Goal: Task Accomplishment & Management: Use online tool/utility

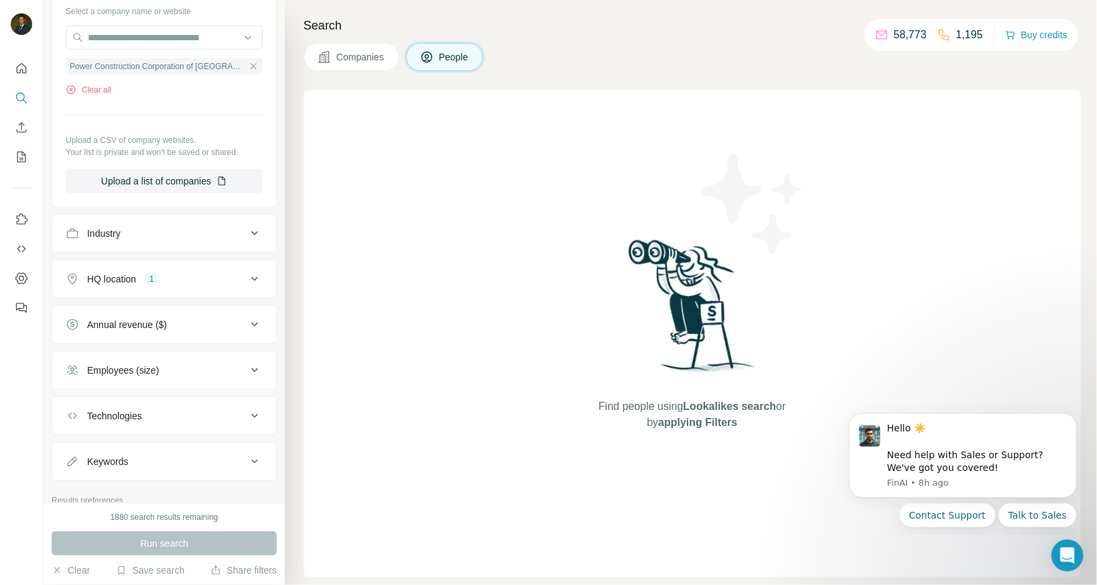
scroll to position [536, 0]
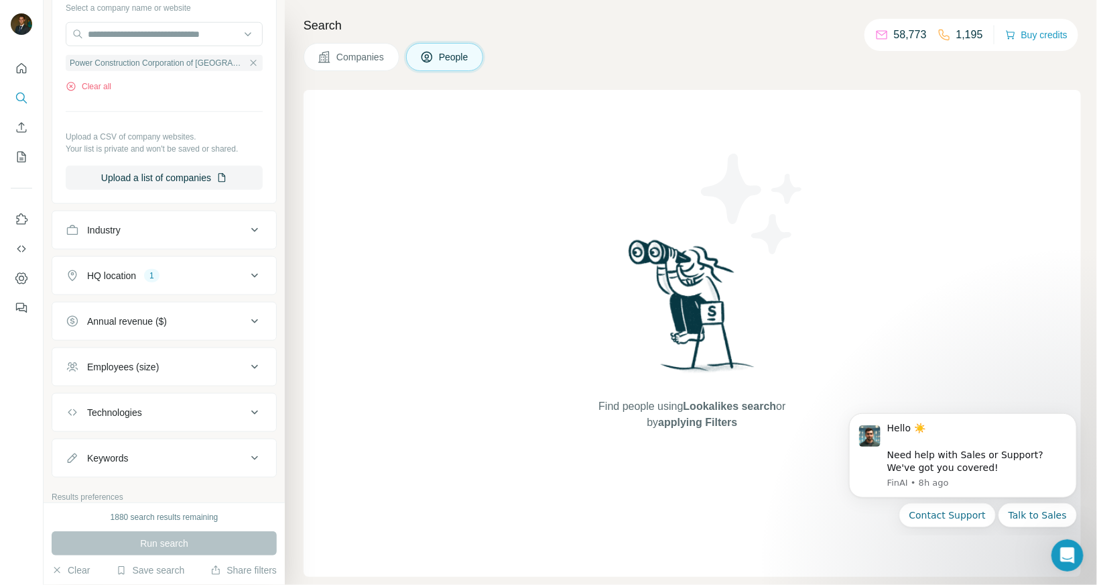
click at [216, 271] on div "HQ location 1" at bounding box center [156, 275] width 181 height 13
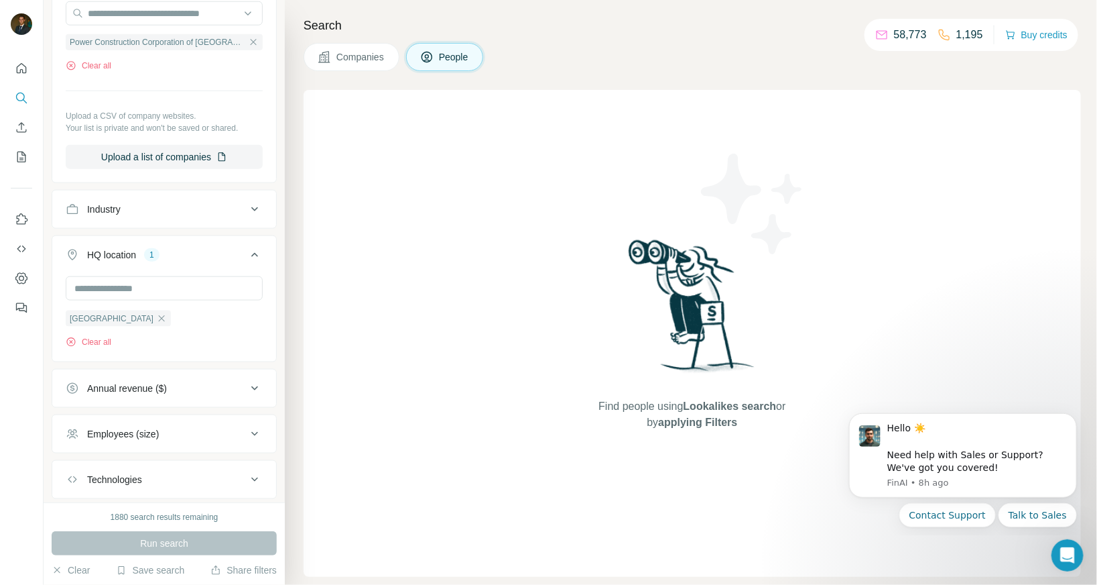
scroll to position [553, 0]
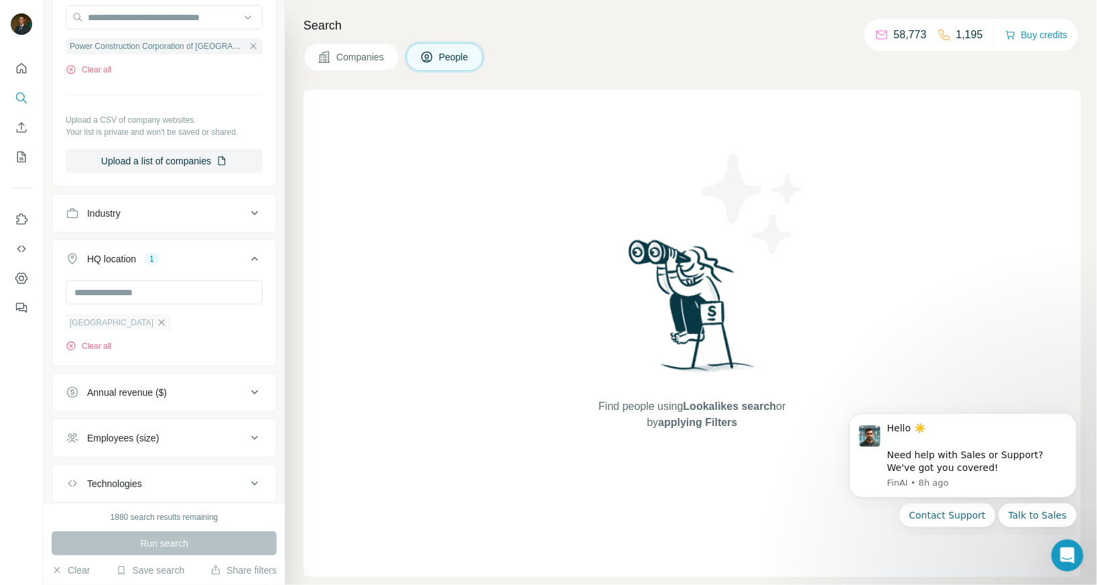
click at [159, 320] on icon "button" at bounding box center [162, 322] width 6 height 6
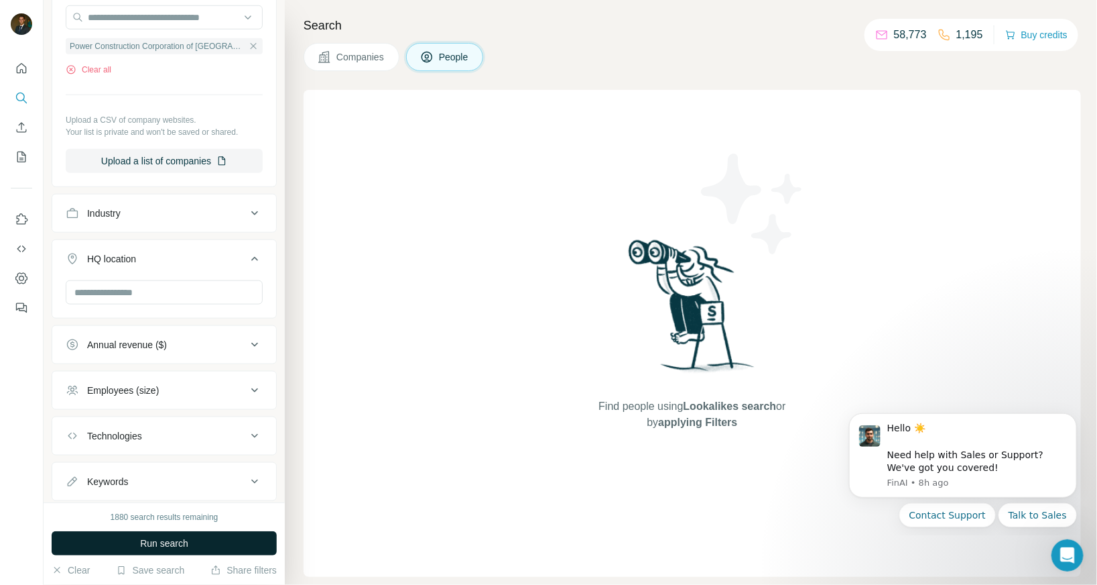
click at [172, 548] on span "Run search" at bounding box center [164, 542] width 48 height 13
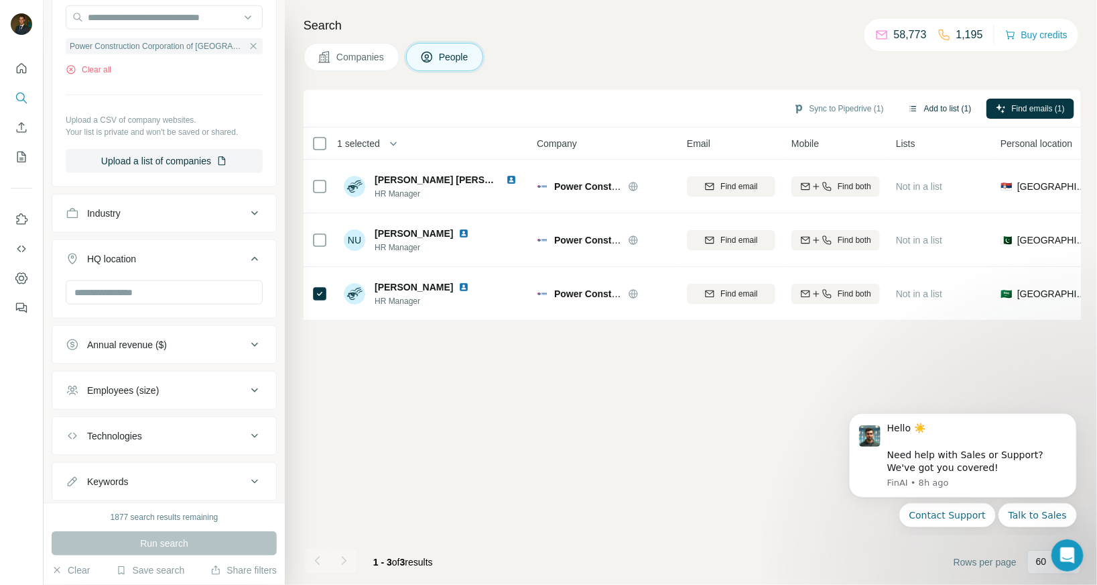
click at [936, 111] on button "Add to list (1)" at bounding box center [940, 109] width 82 height 20
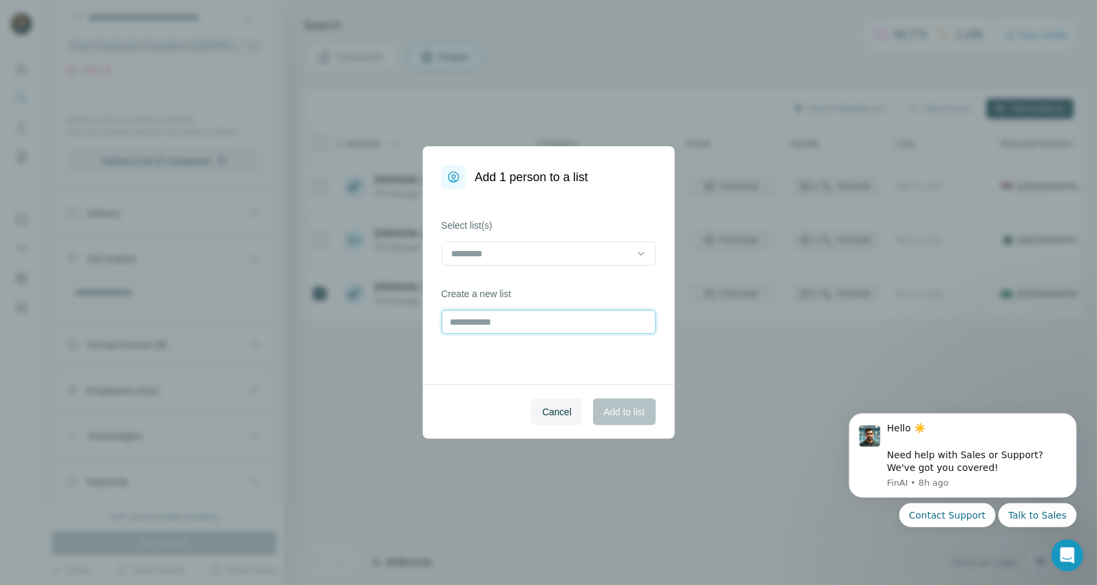
click at [550, 328] on input "text" at bounding box center [549, 322] width 214 height 24
type input "**********"
click at [621, 420] on button "Add to list" at bounding box center [624, 411] width 62 height 27
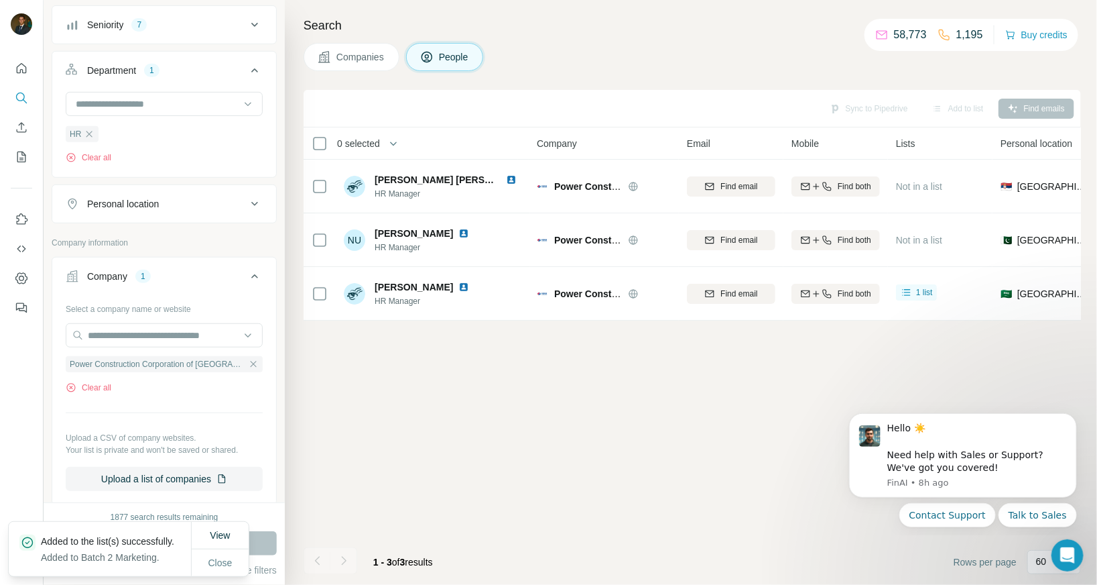
scroll to position [208, 0]
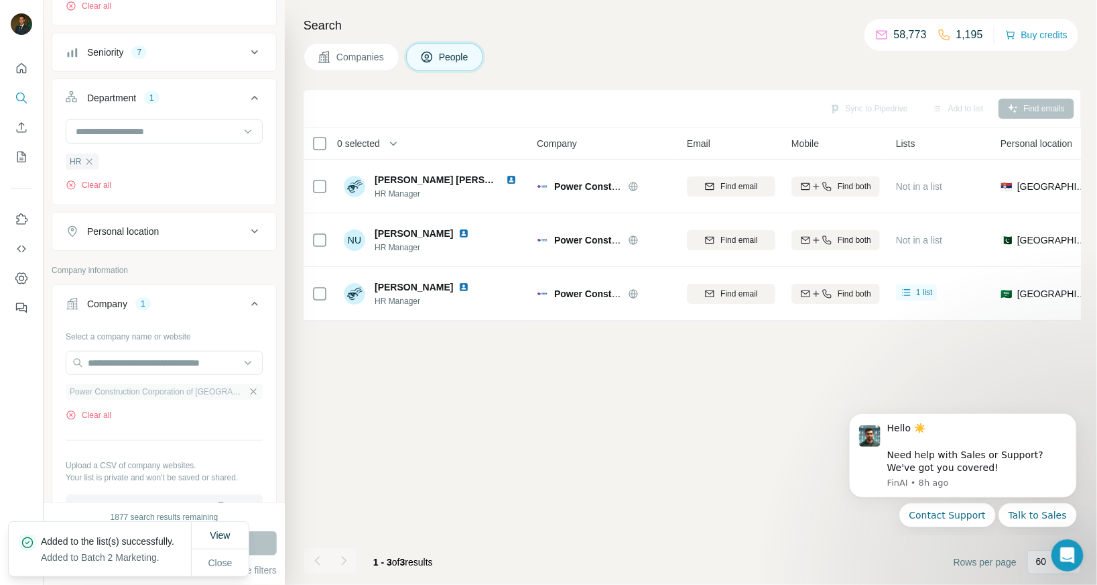
click at [252, 391] on icon "button" at bounding box center [253, 391] width 11 height 11
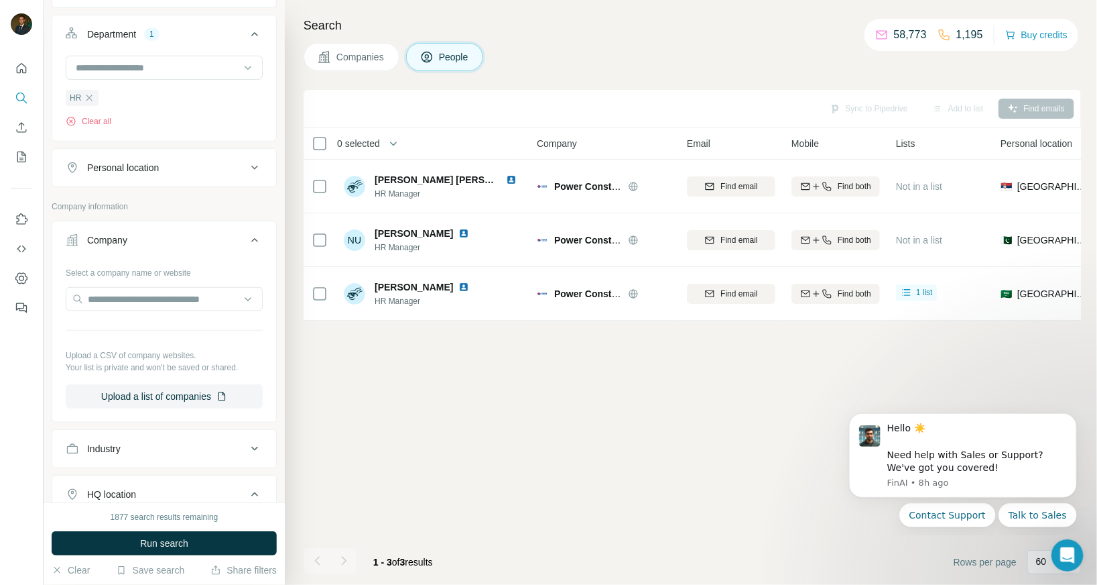
scroll to position [273, 0]
click at [254, 164] on icon at bounding box center [254, 166] width 7 height 4
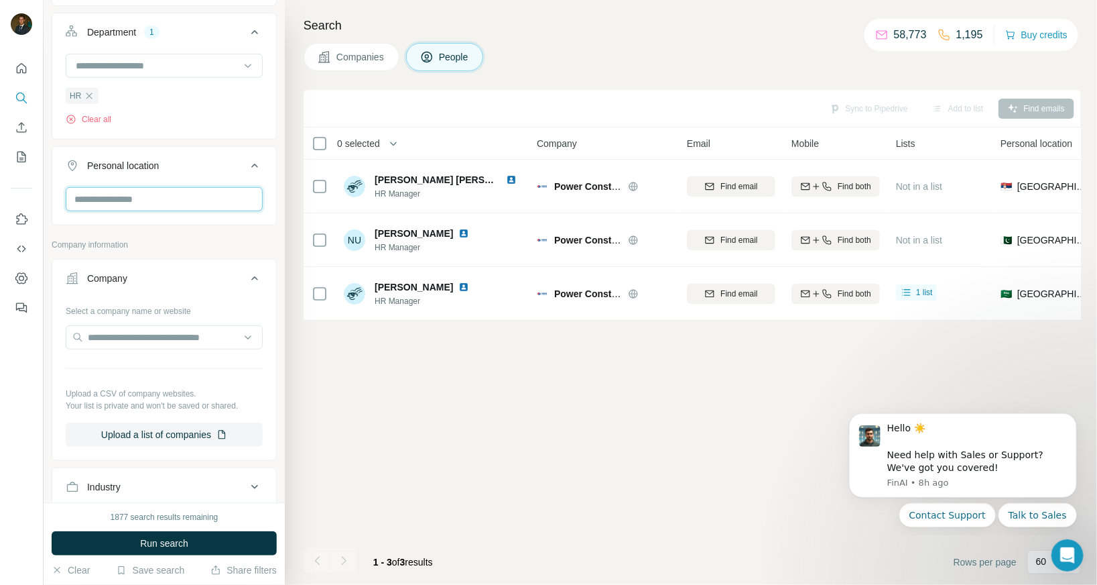
click at [157, 196] on input "text" at bounding box center [164, 199] width 197 height 24
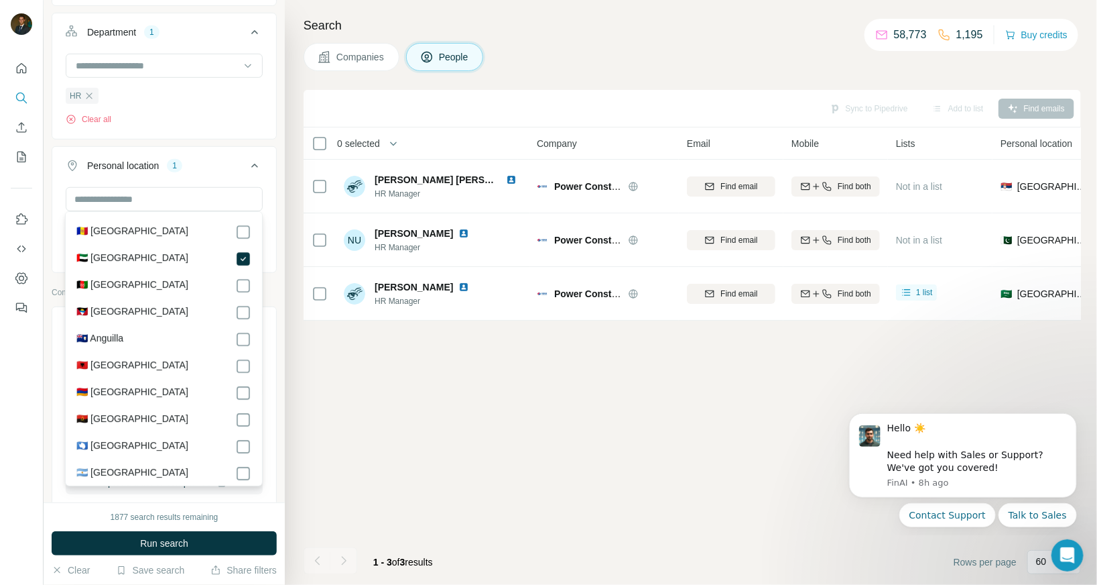
click at [274, 268] on div "Personal location 1 [GEOGRAPHIC_DATA] Clear all" at bounding box center [164, 209] width 225 height 127
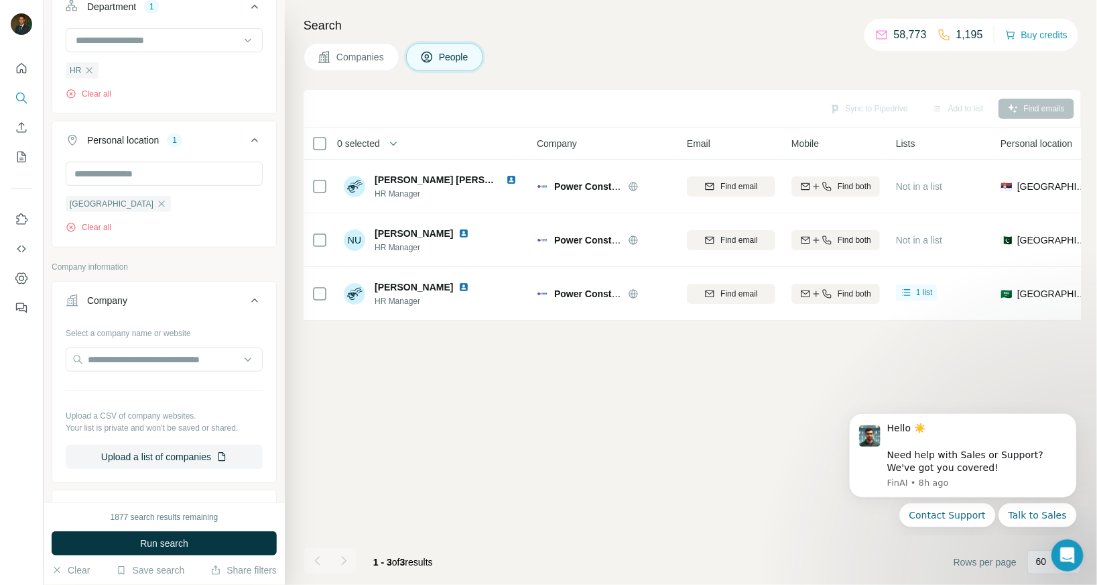
scroll to position [288, 0]
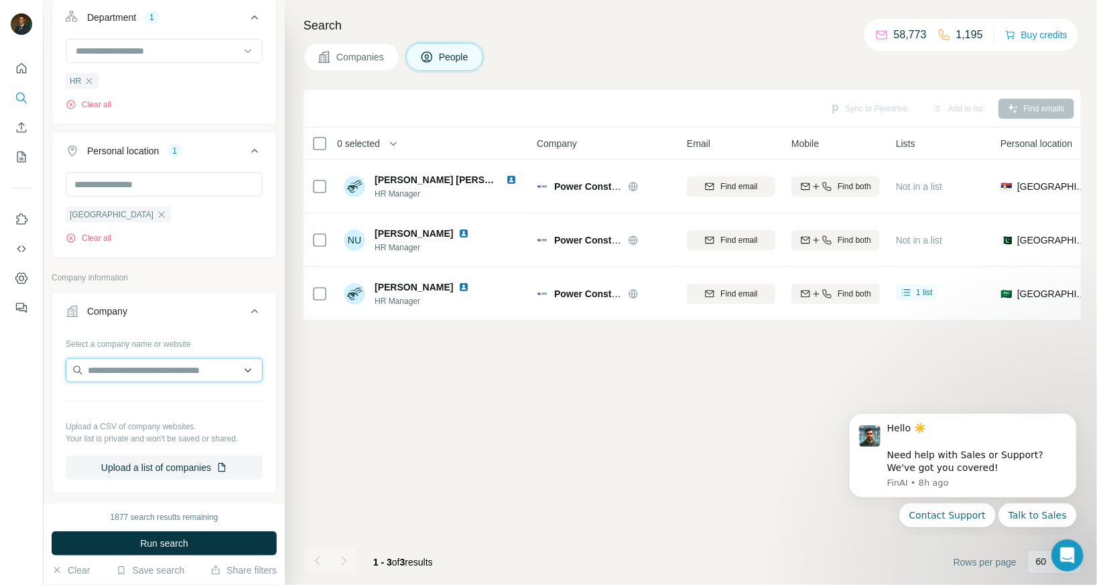
click at [141, 367] on input "text" at bounding box center [164, 370] width 197 height 24
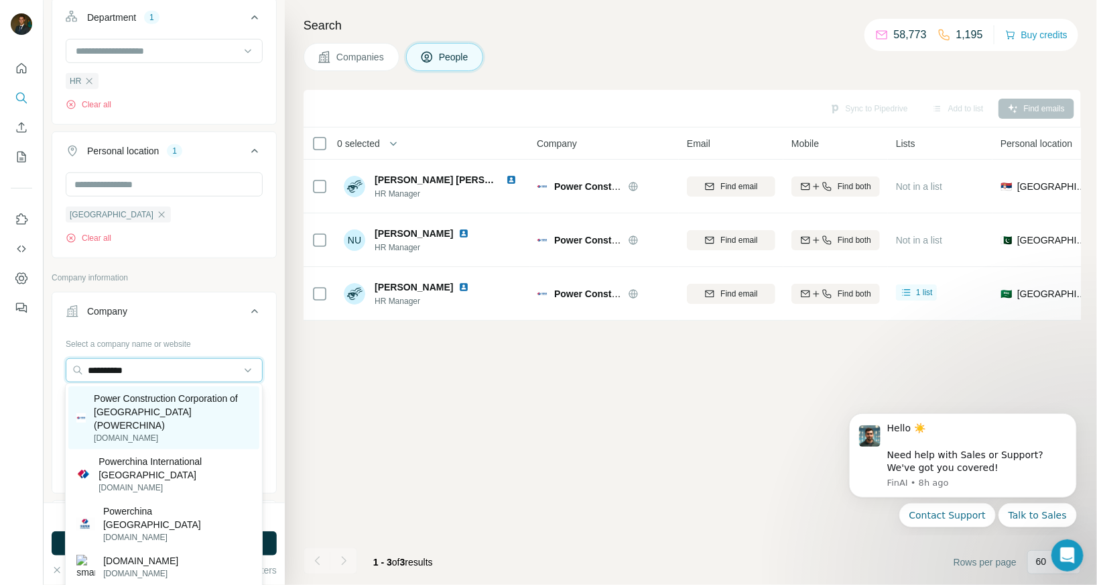
type input "**********"
click at [137, 400] on p "Power Construction Corporation of [GEOGRAPHIC_DATA] (POWERCHINA)" at bounding box center [173, 411] width 158 height 40
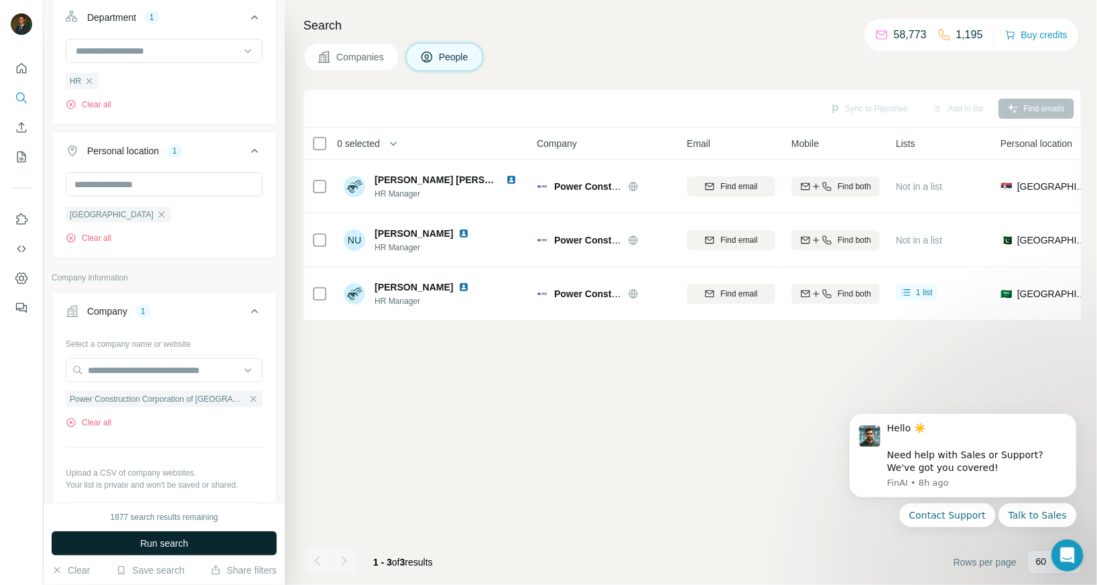
click at [182, 544] on span "Run search" at bounding box center [164, 542] width 48 height 13
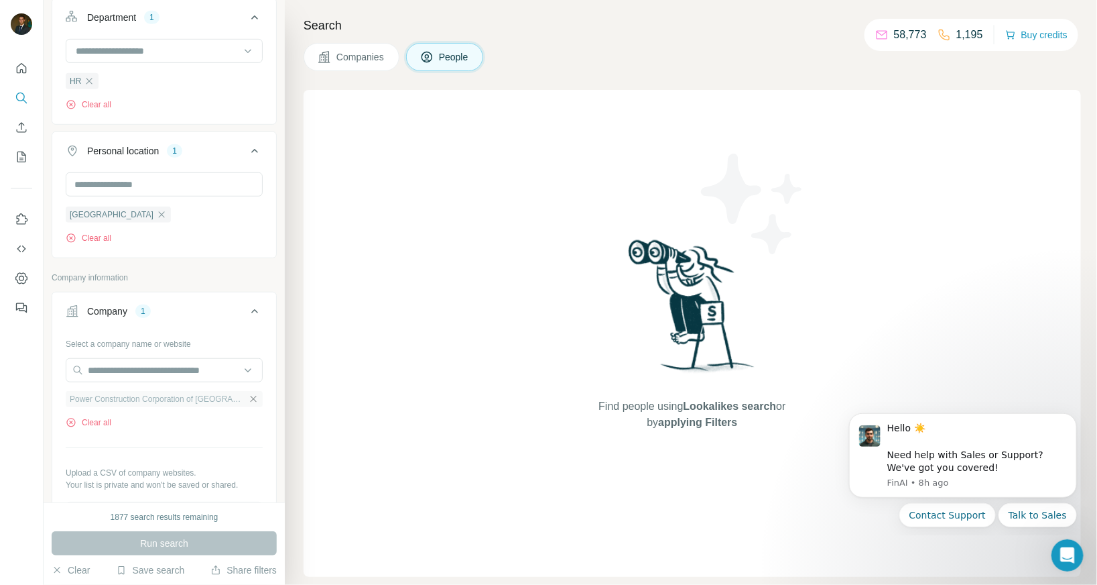
click at [249, 396] on icon "button" at bounding box center [253, 398] width 11 height 11
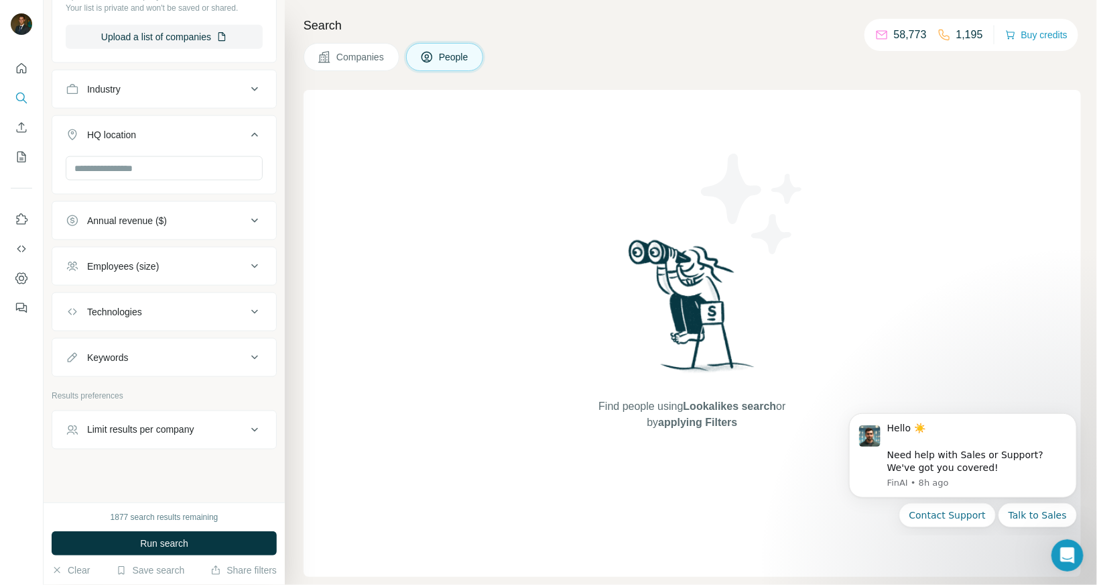
scroll to position [720, 0]
click at [258, 258] on icon at bounding box center [255, 265] width 16 height 16
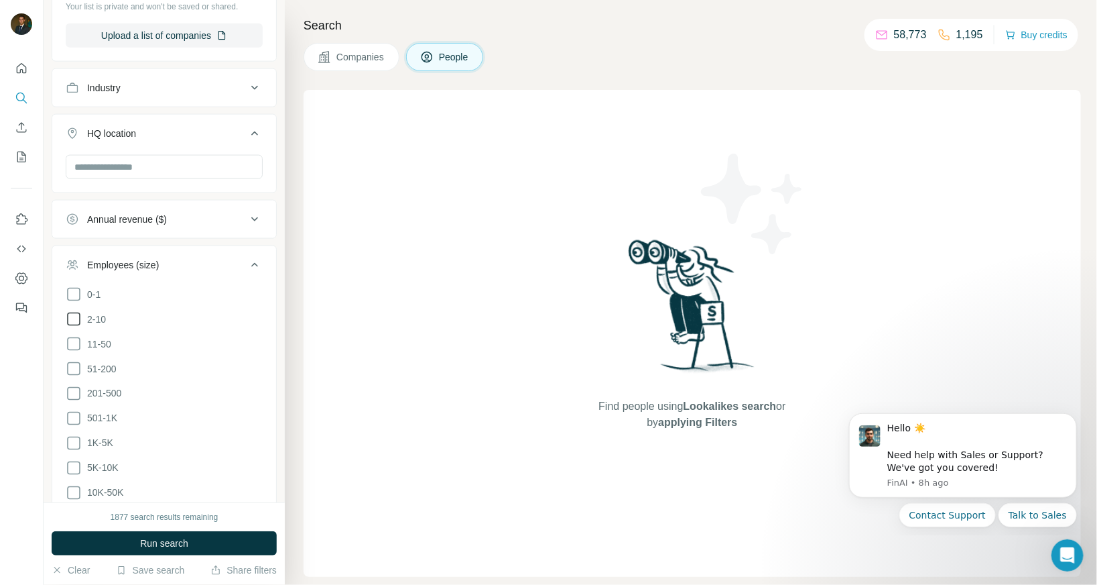
click at [74, 315] on icon at bounding box center [74, 319] width 16 height 16
click at [74, 319] on icon at bounding box center [73, 318] width 13 height 13
click at [69, 367] on icon at bounding box center [74, 369] width 16 height 16
click at [72, 385] on icon at bounding box center [74, 393] width 16 height 16
click at [74, 412] on icon at bounding box center [74, 418] width 16 height 16
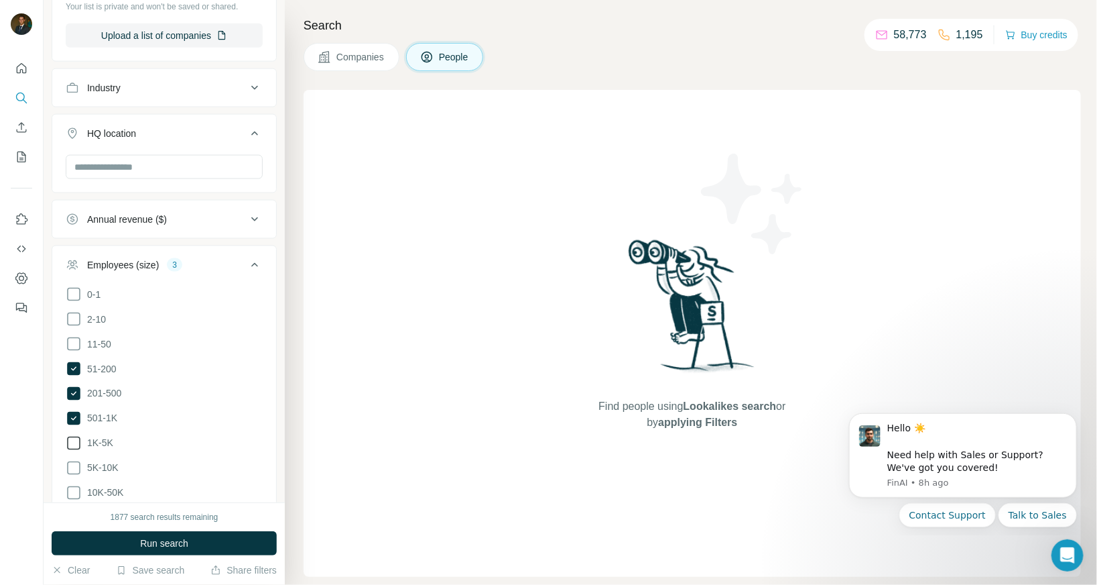
click at [74, 436] on icon at bounding box center [74, 443] width 16 height 16
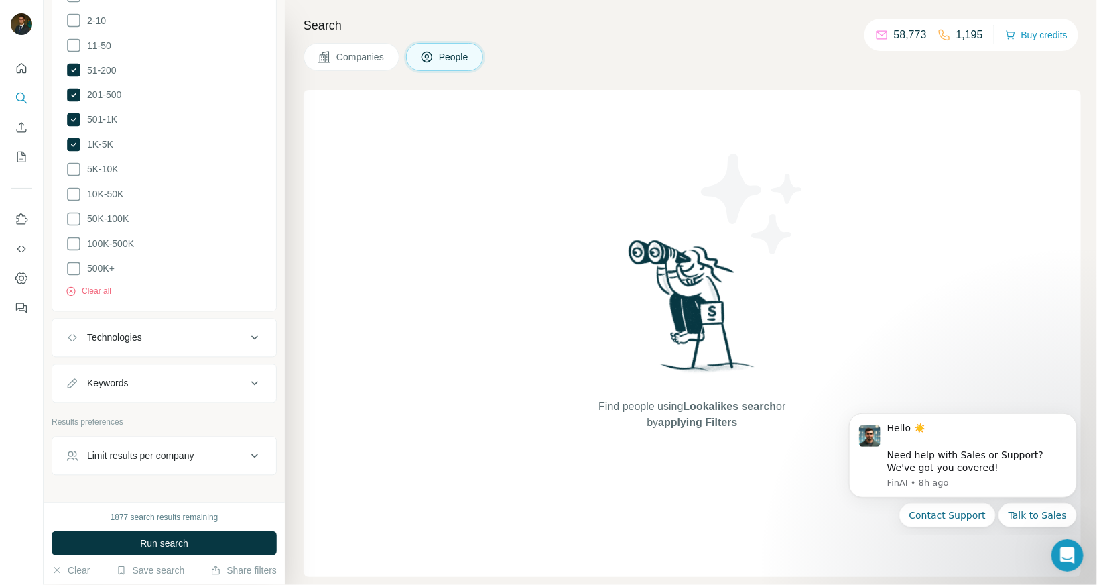
scroll to position [1039, 0]
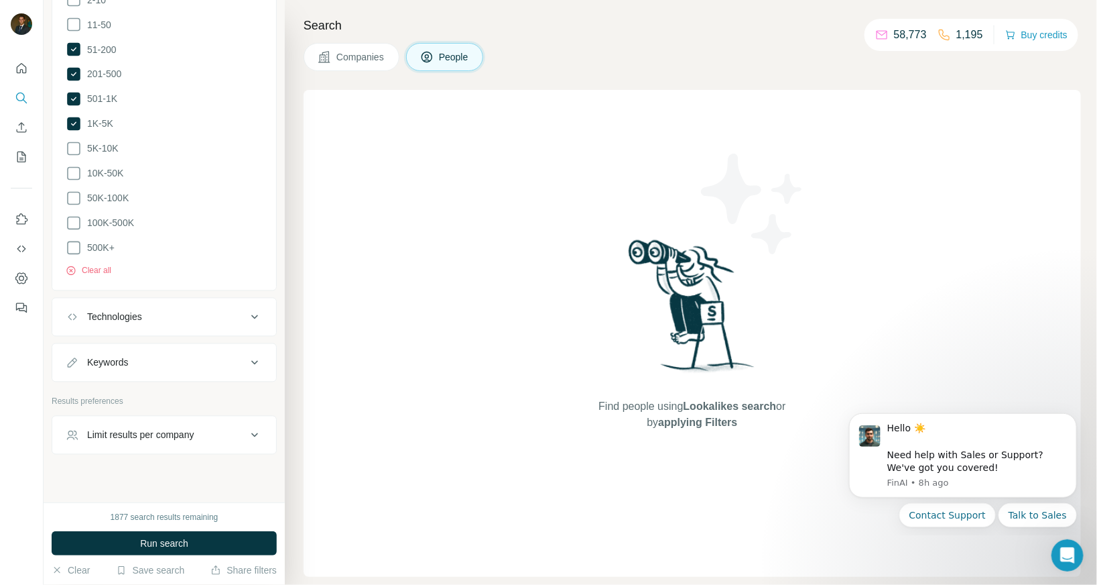
click at [194, 428] on div "Limit results per company" at bounding box center [140, 434] width 107 height 13
click at [115, 459] on input "number" at bounding box center [164, 468] width 197 height 24
type input "*"
click at [185, 548] on span "Run search" at bounding box center [164, 542] width 48 height 13
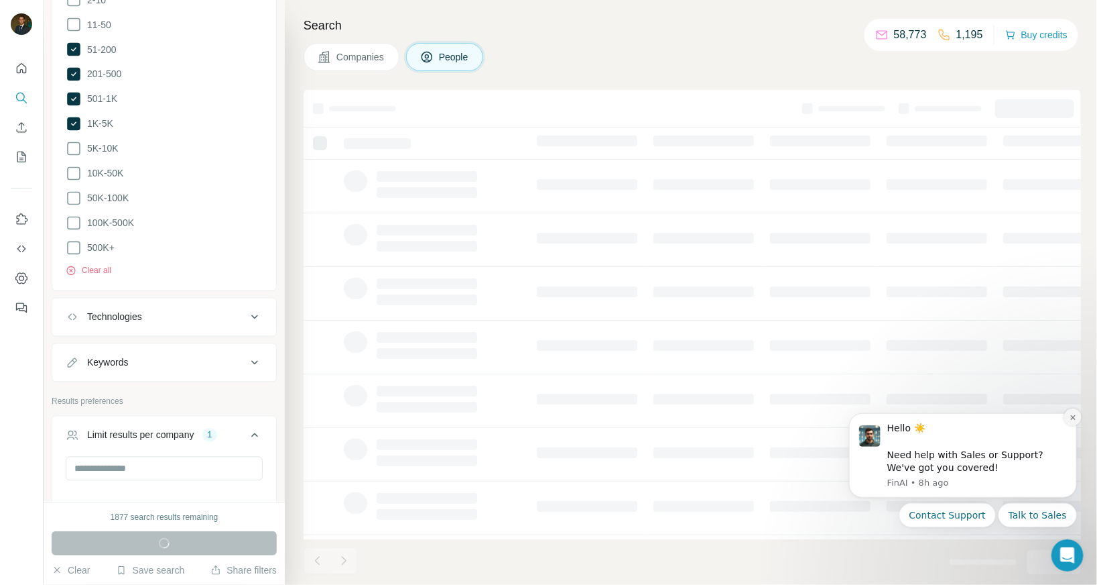
click at [1071, 416] on icon "Dismiss notification" at bounding box center [1072, 416] width 7 height 7
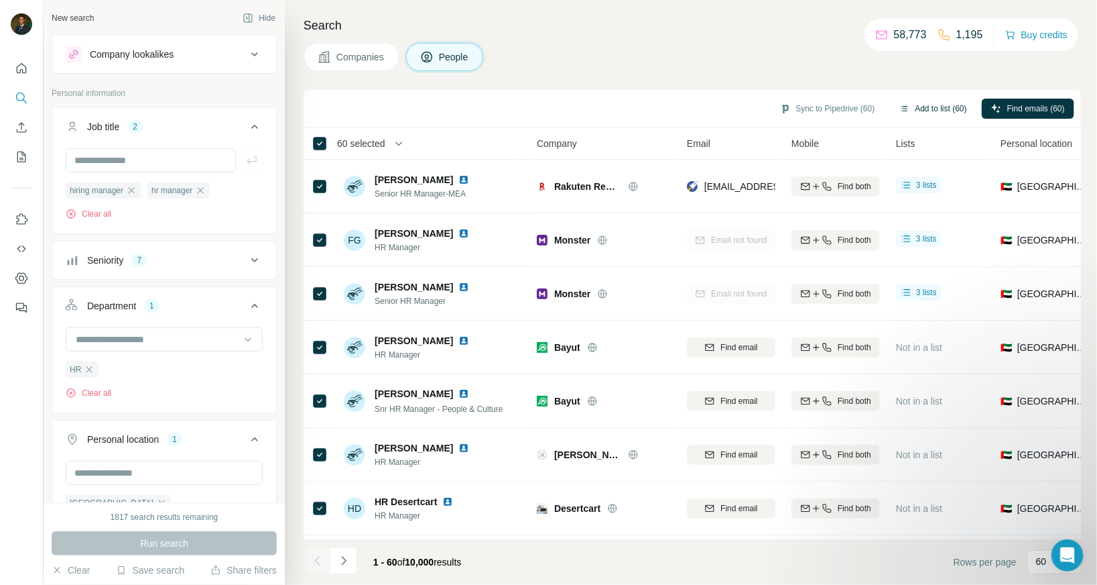
click at [915, 107] on button "Add to list (60)" at bounding box center [933, 109] width 86 height 20
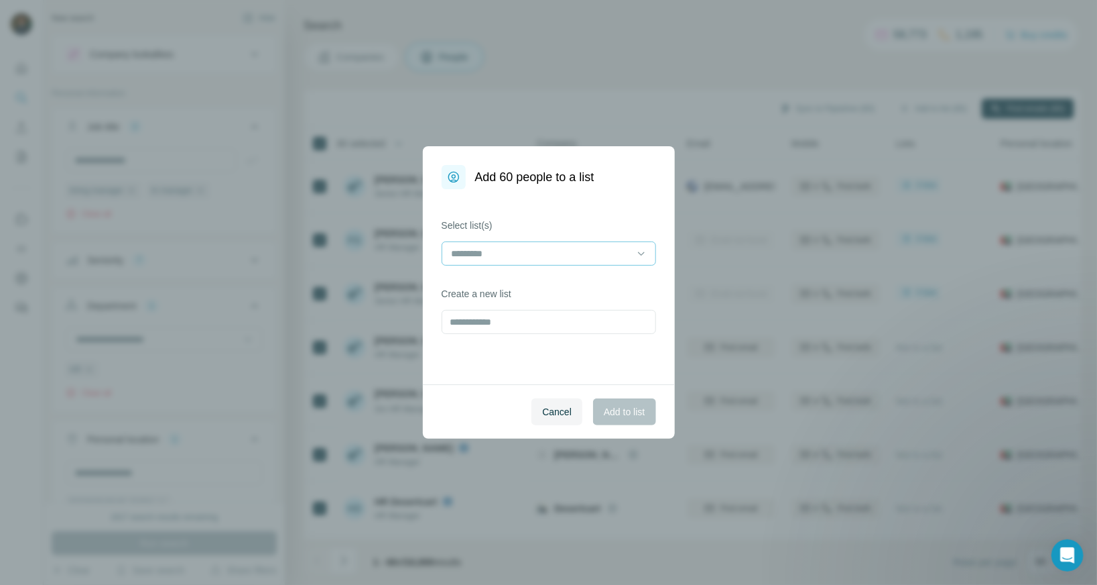
click at [586, 257] on input at bounding box center [540, 253] width 181 height 15
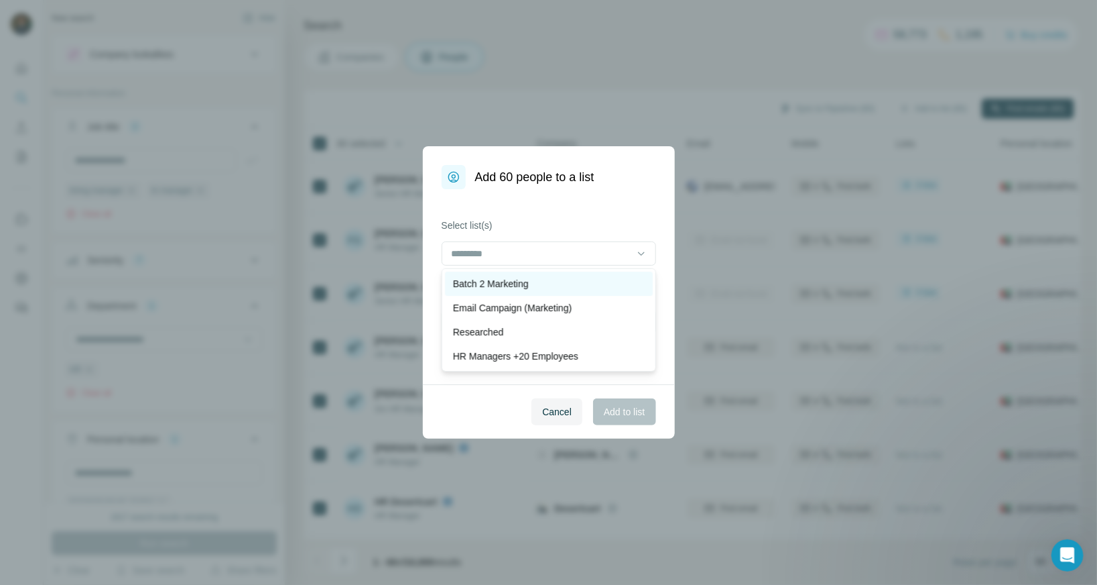
click at [537, 286] on div "Batch 2 Marketing" at bounding box center [549, 283] width 192 height 13
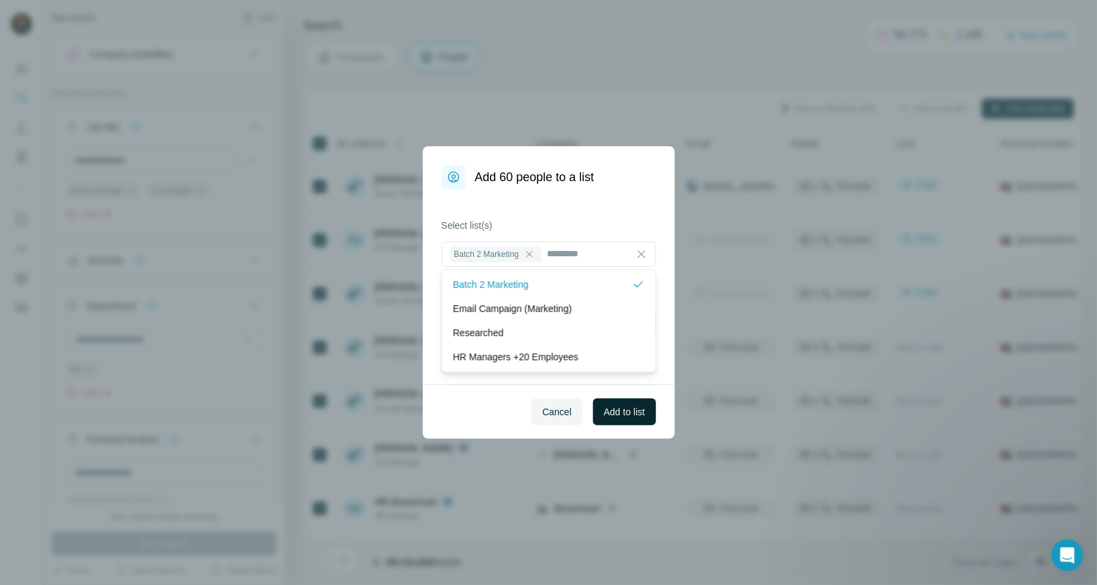
click at [615, 417] on span "Add to list" at bounding box center [624, 411] width 41 height 13
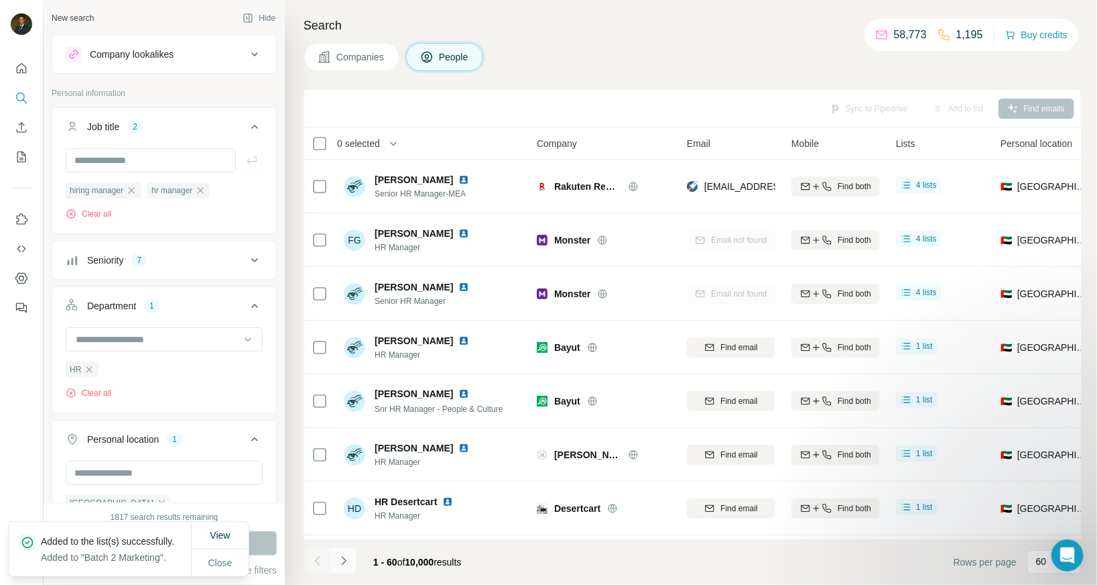
click at [341, 556] on icon "Navigate to next page" at bounding box center [343, 560] width 13 height 13
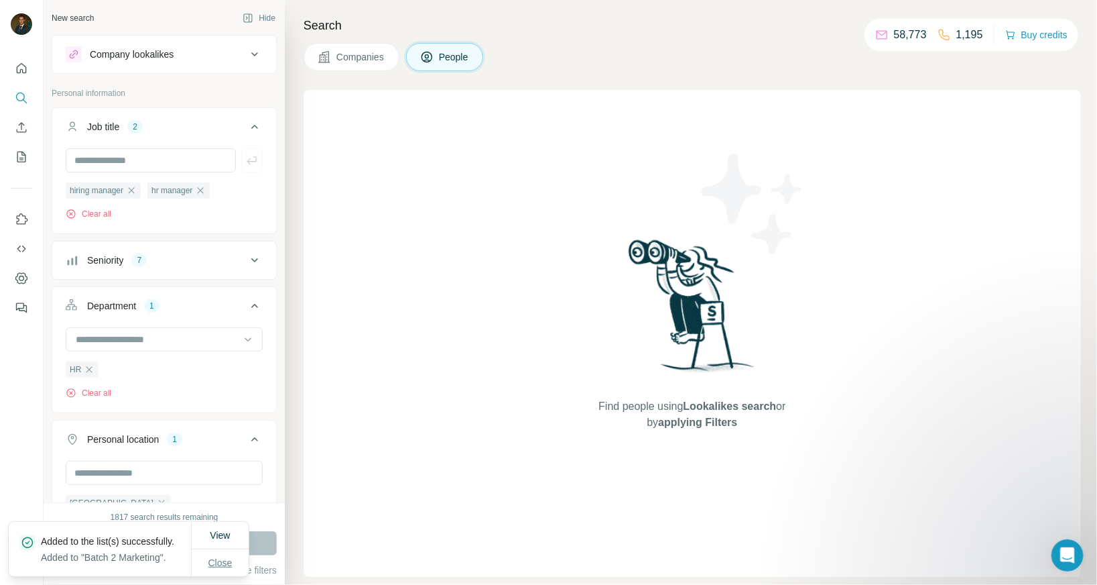
click at [221, 561] on span "Close" at bounding box center [220, 562] width 24 height 13
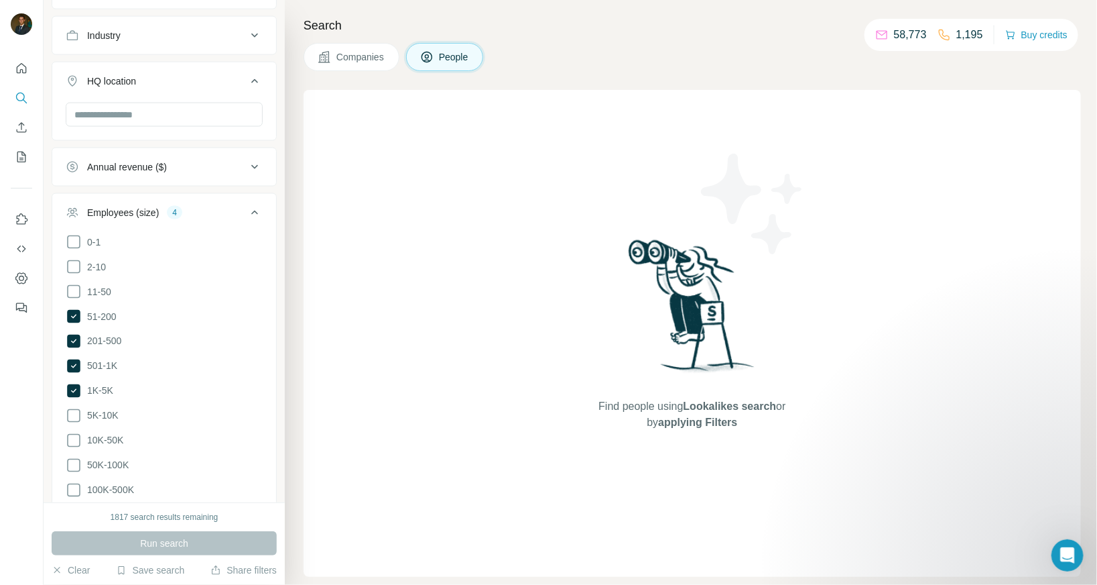
scroll to position [1113, 0]
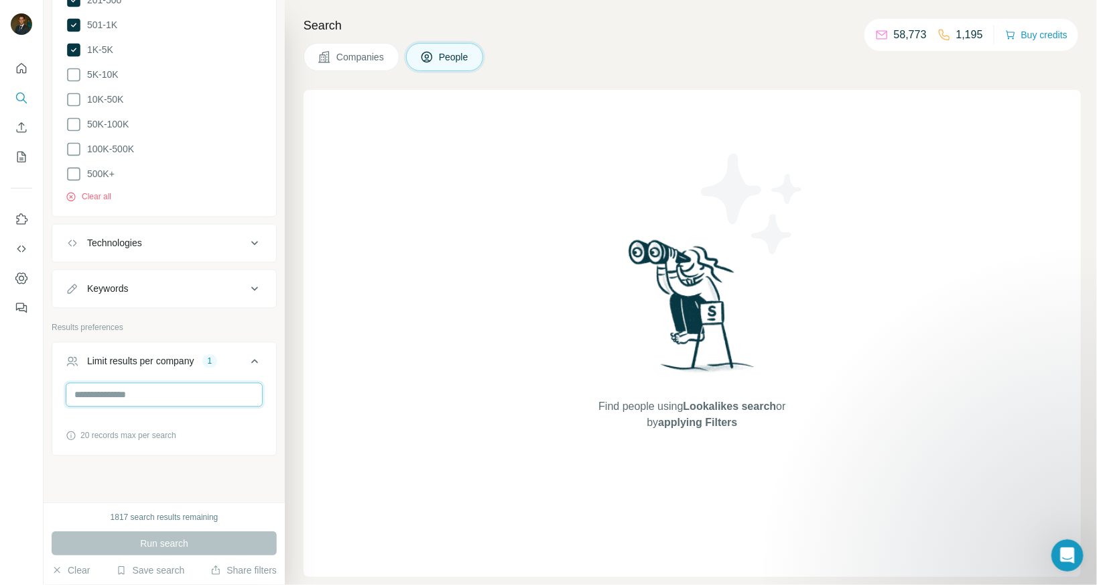
click at [167, 382] on input "*" at bounding box center [164, 394] width 197 height 24
click at [148, 461] on div "New search Hide Company lookalikes Personal information Job title 2 hiring mana…" at bounding box center [164, 251] width 241 height 502
